Goal: Check status: Check status

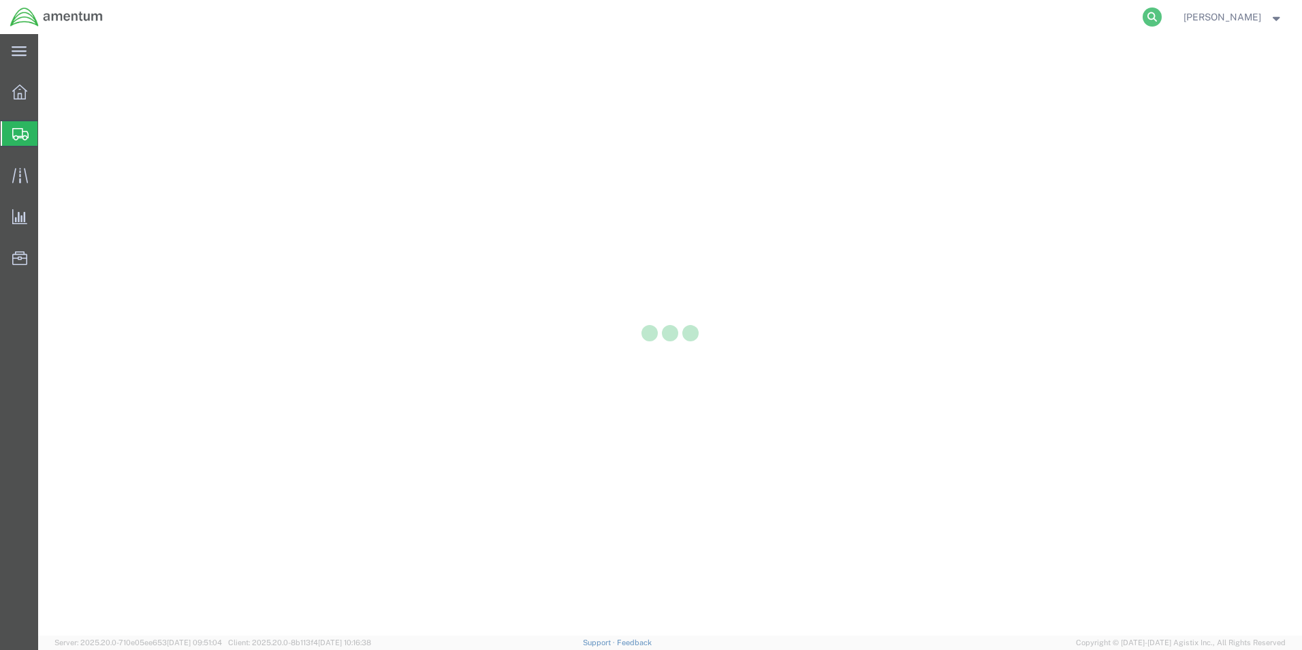
click at [1146, 20] on icon at bounding box center [1152, 16] width 19 height 19
click at [928, 30] on input "search" at bounding box center [936, 17] width 414 height 33
type input "56795021"
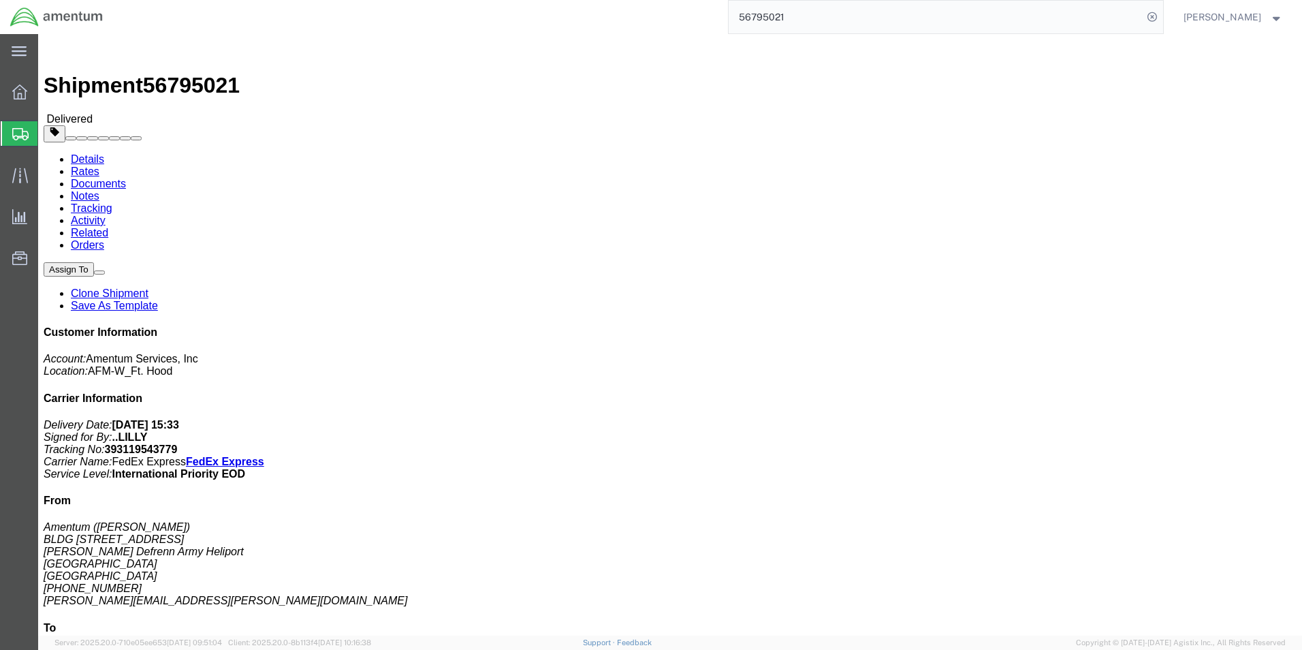
click link "Documents"
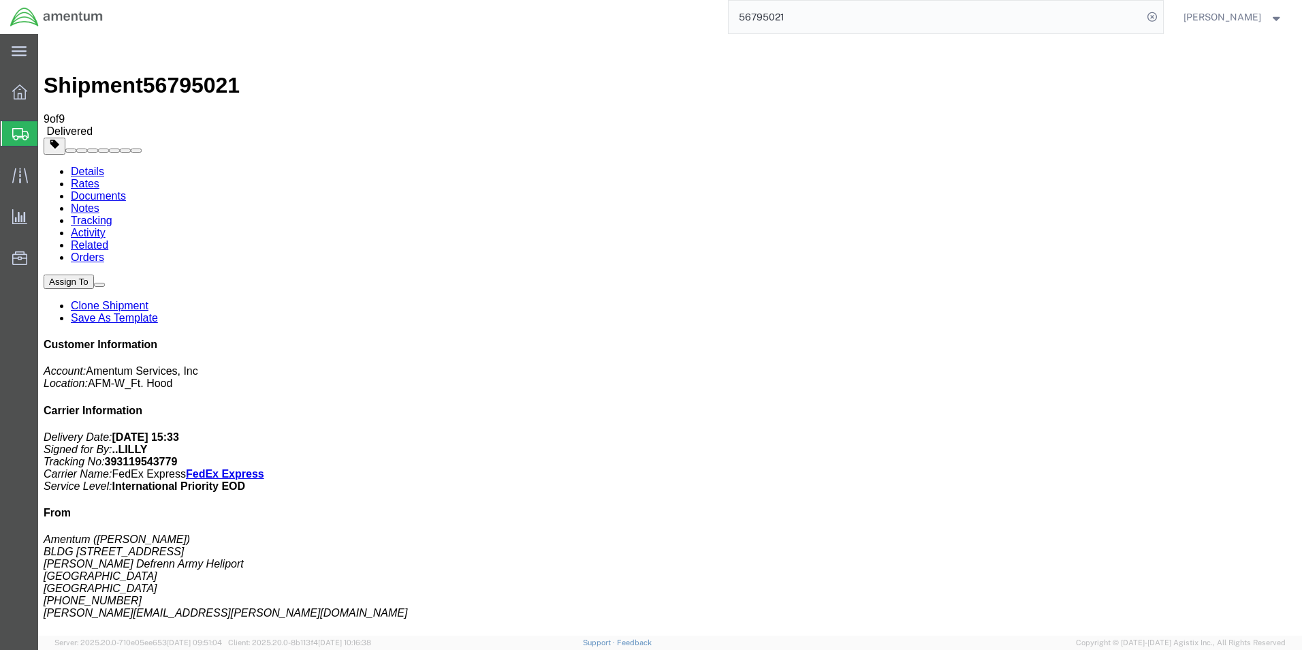
click at [99, 202] on link "Notes" at bounding box center [85, 208] width 29 height 12
click at [112, 215] on link "Tracking" at bounding box center [92, 221] width 42 height 12
